Goal: Transaction & Acquisition: Purchase product/service

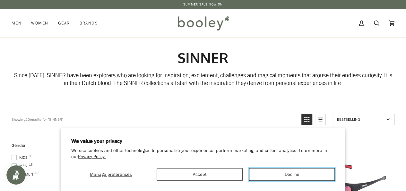
click at [280, 171] on button "Decline" at bounding box center [292, 174] width 86 height 13
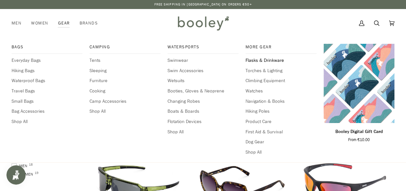
click at [269, 60] on span "Flasks & Drinkware" at bounding box center [281, 60] width 71 height 7
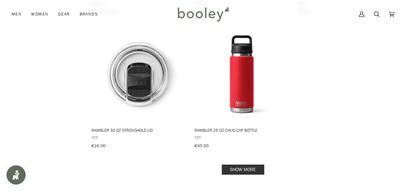
scroll to position [908, 0]
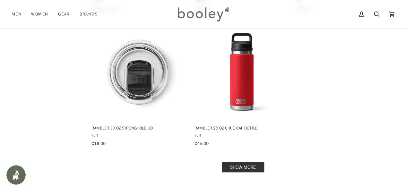
click at [245, 162] on link "Show more" at bounding box center [243, 167] width 42 height 10
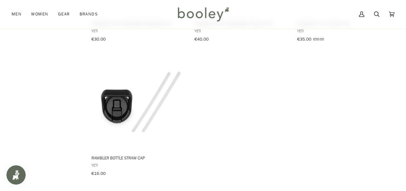
scroll to position [1846, 0]
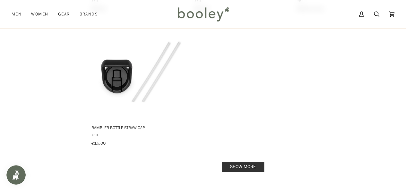
click at [238, 161] on link "Show more" at bounding box center [243, 166] width 42 height 10
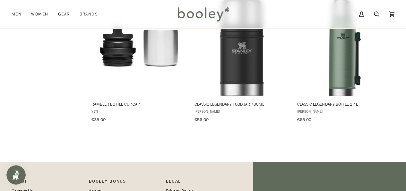
scroll to position [2686, 0]
